Goal: Task Accomplishment & Management: Manage account settings

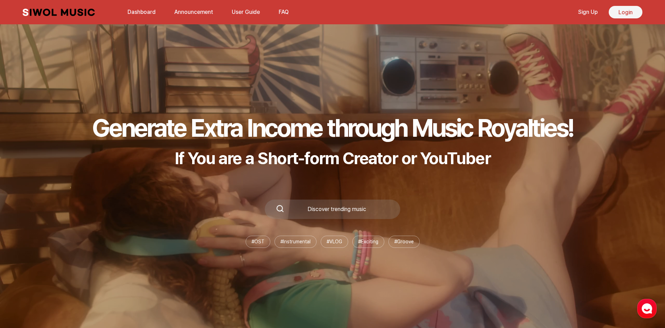
click at [621, 13] on link "Login" at bounding box center [626, 12] width 34 height 13
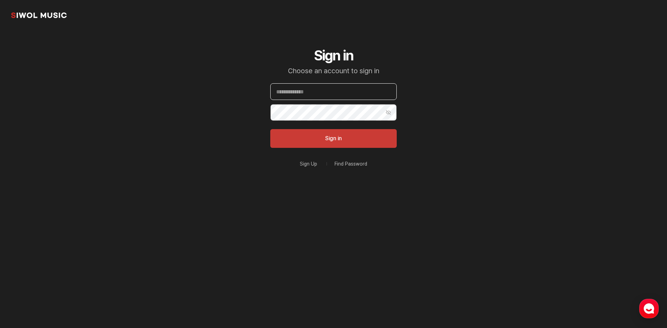
click at [344, 88] on input "Email" at bounding box center [333, 91] width 127 height 17
paste input "**********"
type input "**********"
click at [270, 129] on button "Sign in" at bounding box center [333, 138] width 127 height 19
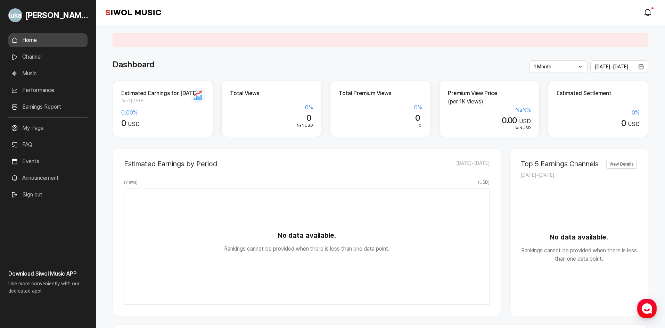
click at [42, 132] on link "My Page" at bounding box center [47, 128] width 79 height 14
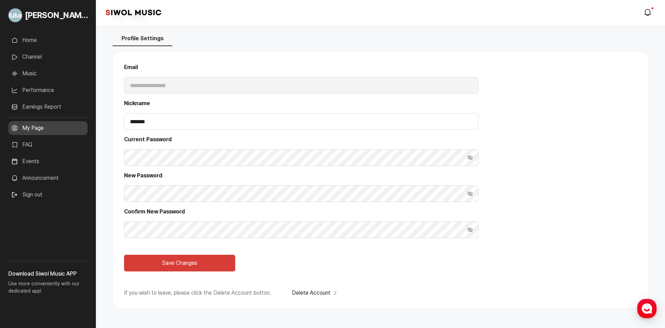
scroll to position [35, 0]
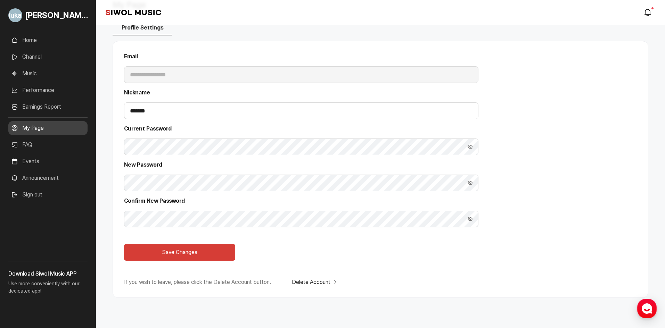
click at [51, 102] on link "Earnings Report" at bounding box center [47, 107] width 79 height 14
click at [50, 105] on link "Earnings Report" at bounding box center [47, 107] width 79 height 14
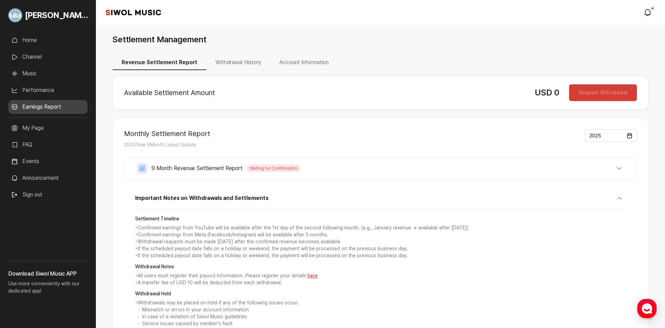
click at [53, 90] on link "Performance" at bounding box center [47, 90] width 79 height 14
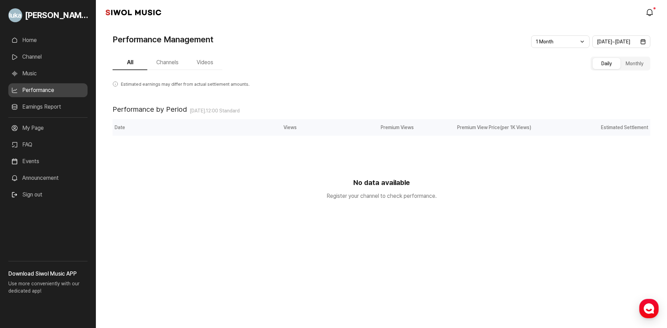
click at [43, 105] on link "Earnings Report" at bounding box center [47, 107] width 79 height 14
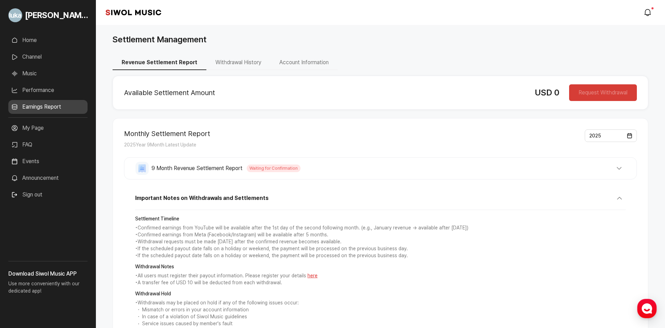
click at [311, 66] on button "Account Information" at bounding box center [303, 63] width 67 height 15
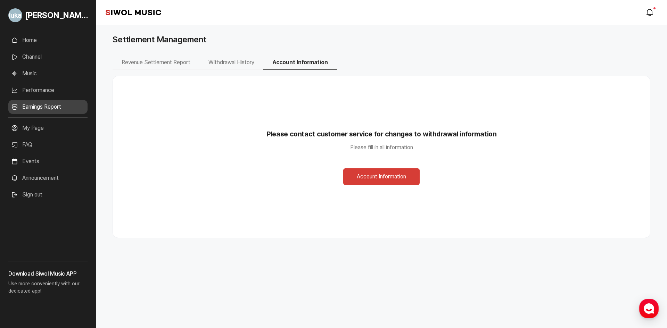
click at [396, 178] on button "Account Information" at bounding box center [381, 177] width 76 height 17
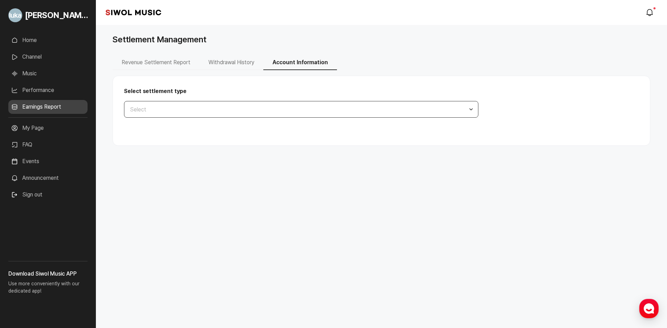
click at [282, 116] on button "Select" at bounding box center [301, 109] width 355 height 17
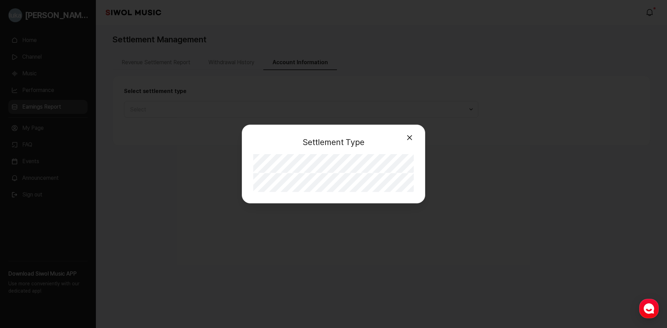
click at [408, 137] on button "Close" at bounding box center [410, 138] width 14 height 14
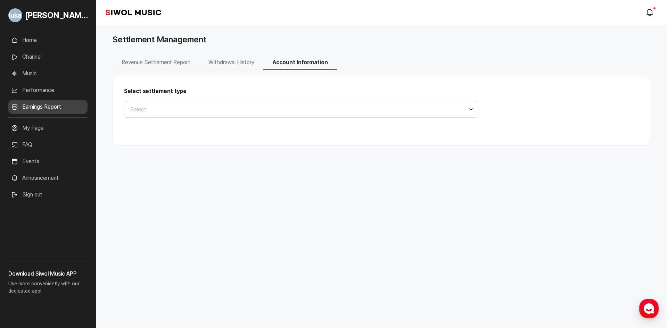
click at [38, 195] on button "Sign out" at bounding box center [26, 195] width 37 height 14
